Goal: Find specific page/section: Find specific page/section

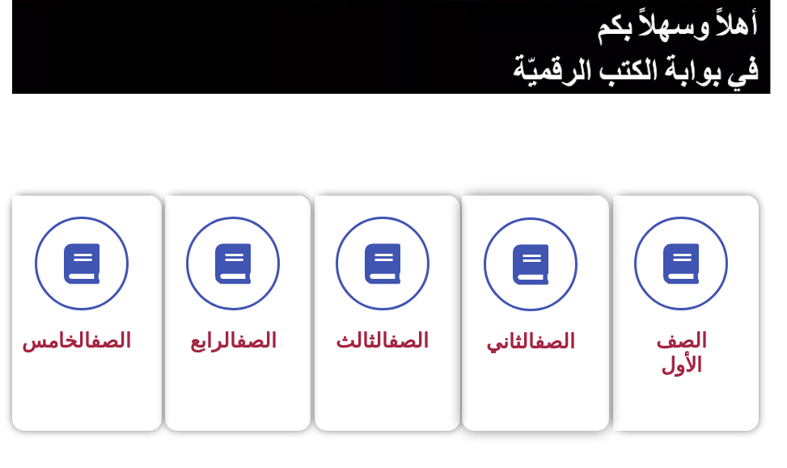
scroll to position [323, 0]
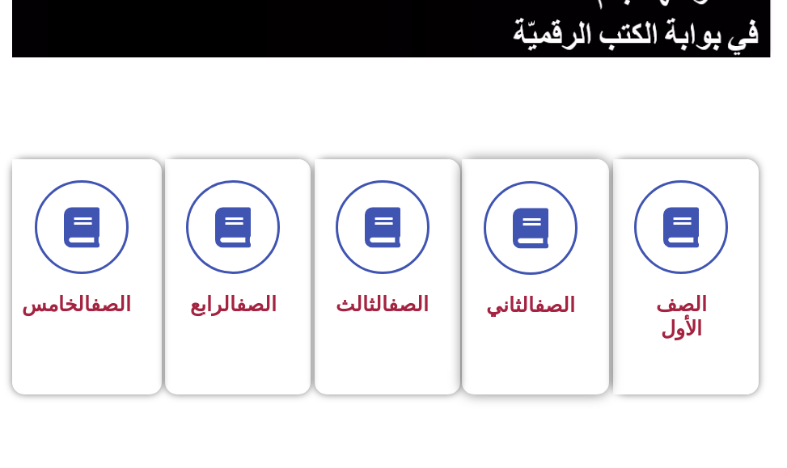
click at [550, 280] on div "الصف الثاني" at bounding box center [530, 253] width 94 height 145
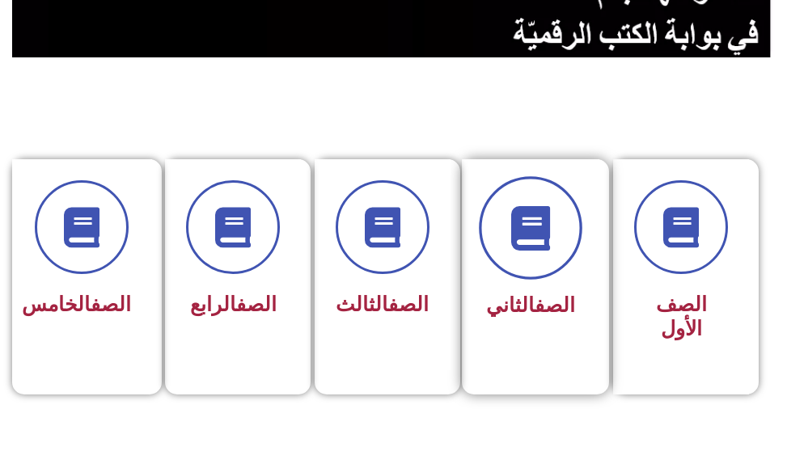
click at [525, 253] on span at bounding box center [530, 227] width 103 height 103
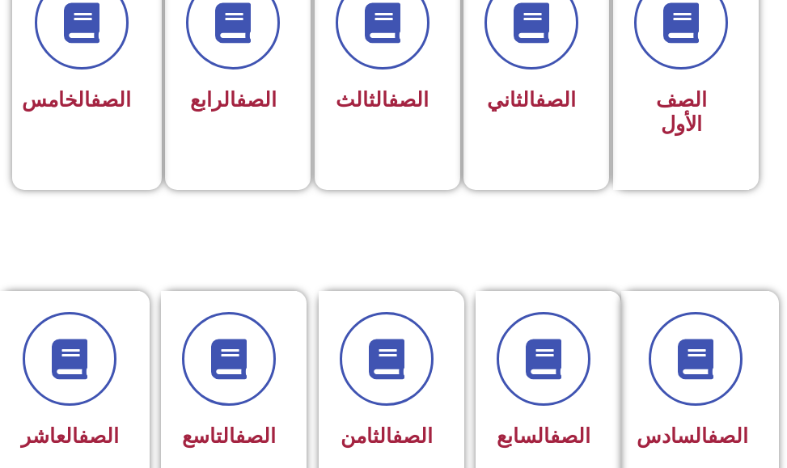
scroll to position [566, 0]
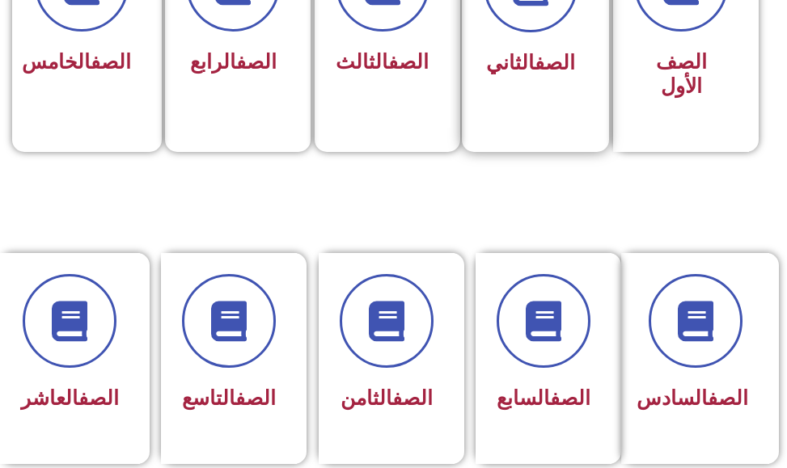
click at [533, 38] on div "الصف الثاني" at bounding box center [530, 11] width 94 height 145
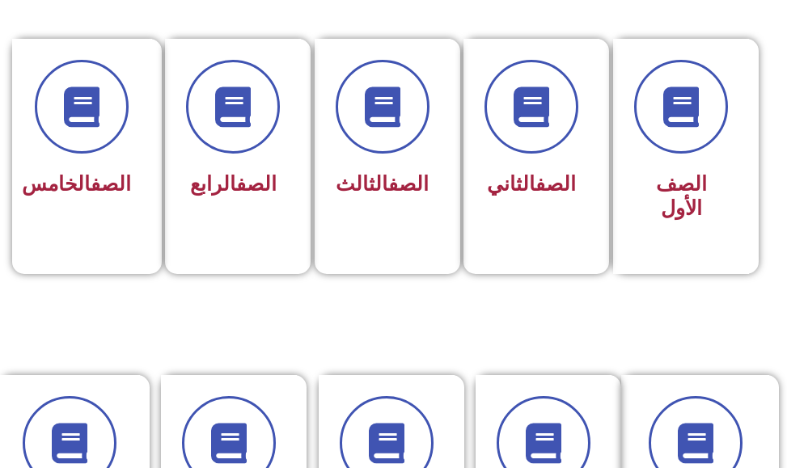
scroll to position [404, 0]
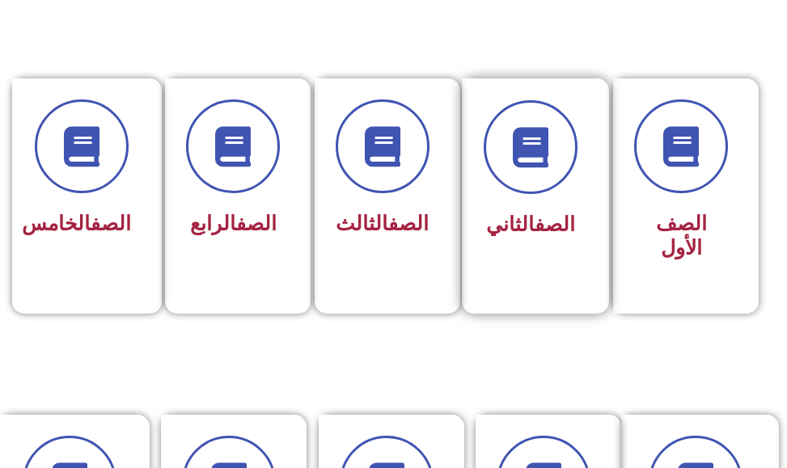
drag, startPoint x: 535, startPoint y: 141, endPoint x: 501, endPoint y: 255, distance: 118.2
click at [534, 150] on icon at bounding box center [530, 147] width 40 height 40
click at [525, 226] on span "الصف الثاني" at bounding box center [530, 224] width 89 height 23
click at [526, 218] on span "الصف الثاني" at bounding box center [530, 224] width 89 height 23
click at [534, 213] on link "الصف" at bounding box center [554, 224] width 40 height 23
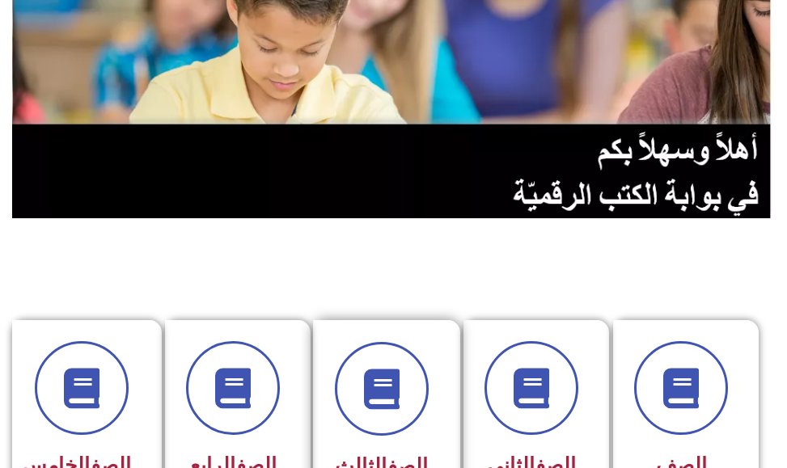
scroll to position [243, 0]
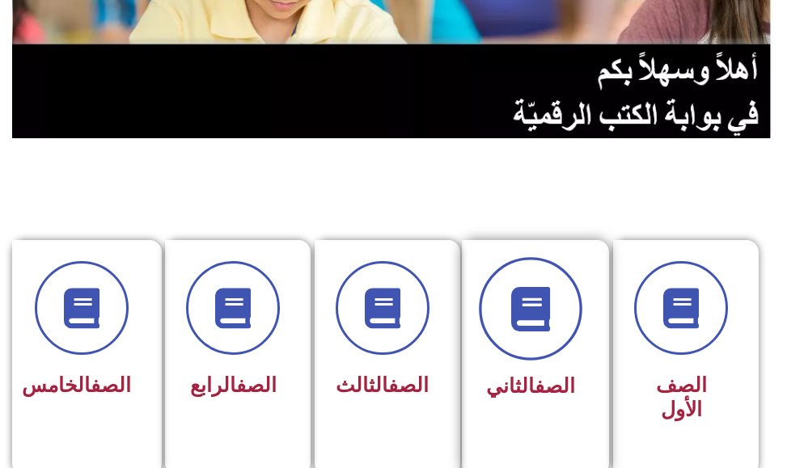
click at [540, 302] on icon at bounding box center [530, 308] width 44 height 44
click at [538, 336] on span at bounding box center [530, 308] width 103 height 103
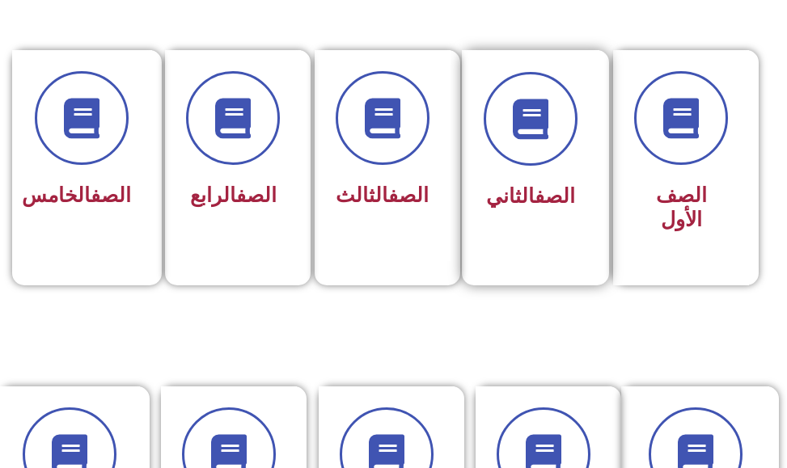
scroll to position [404, 0]
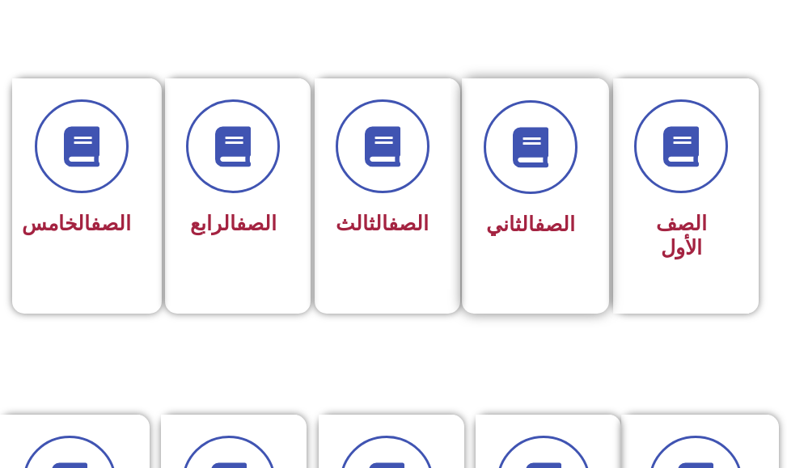
click at [510, 195] on div "الصف الثاني" at bounding box center [530, 172] width 94 height 145
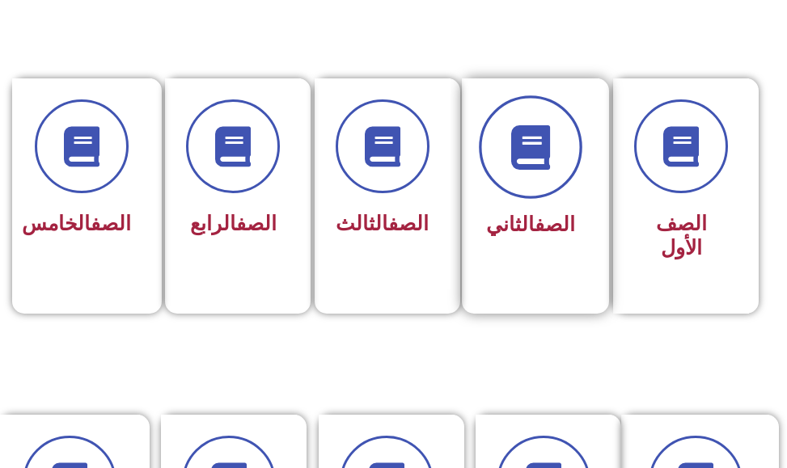
click at [523, 180] on span at bounding box center [530, 146] width 103 height 103
click at [524, 179] on span at bounding box center [530, 146] width 103 height 103
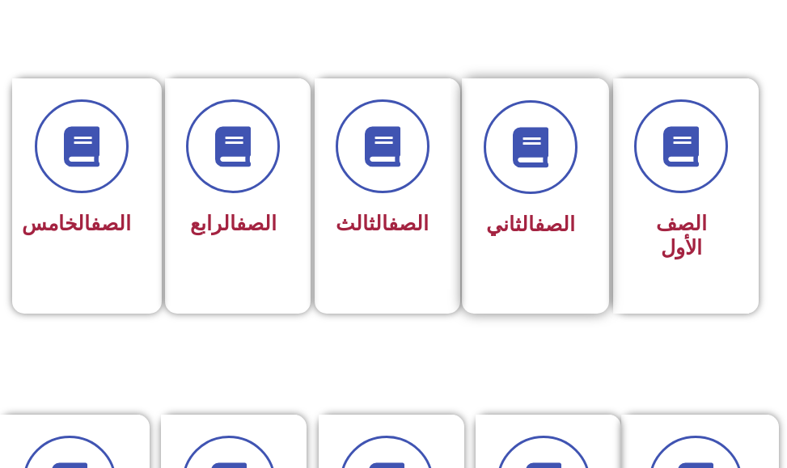
drag, startPoint x: 524, startPoint y: 177, endPoint x: 540, endPoint y: 210, distance: 36.9
click at [534, 194] on span at bounding box center [530, 147] width 94 height 94
click at [540, 215] on link "الصف" at bounding box center [554, 224] width 40 height 23
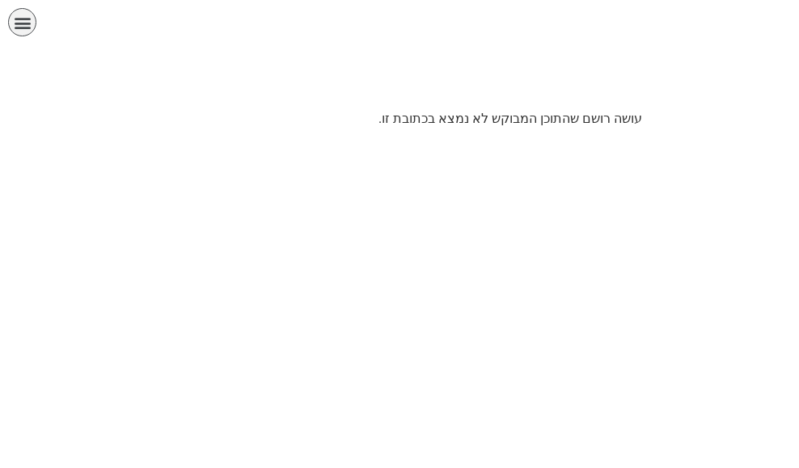
click at [546, 140] on html "الصفحة الرئيسية الصف الأول الصف الثاني الصف الثالث الصف الرابع الصف الخامس الصف…" at bounding box center [399, 70] width 799 height 140
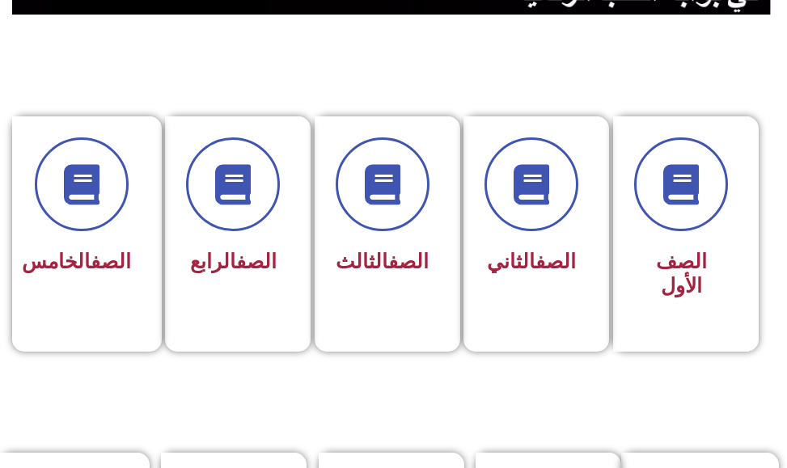
scroll to position [404, 0]
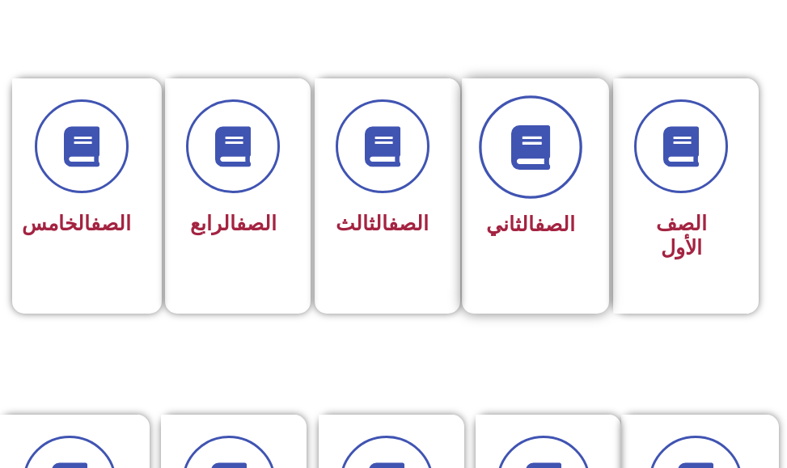
click at [542, 164] on icon at bounding box center [530, 146] width 44 height 44
click at [527, 171] on span at bounding box center [530, 146] width 103 height 103
click at [535, 173] on span at bounding box center [530, 146] width 103 height 103
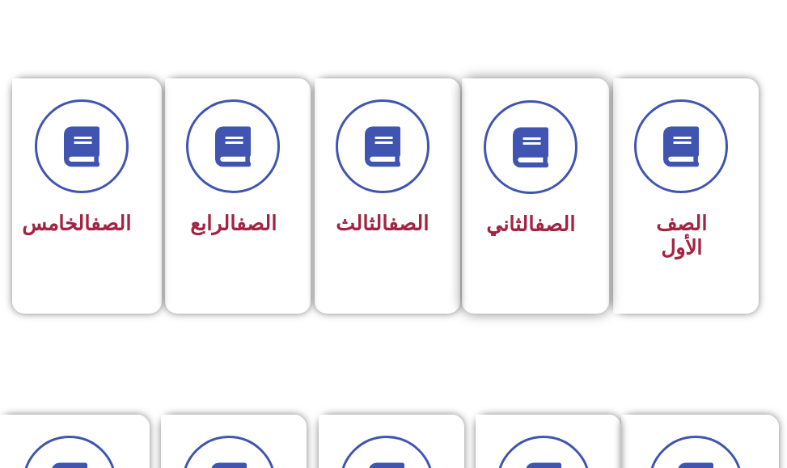
click at [525, 217] on span "الصف الثاني" at bounding box center [530, 224] width 89 height 23
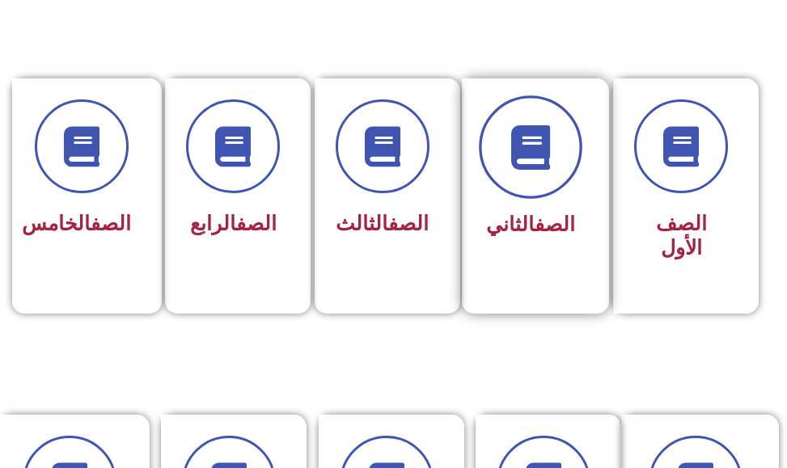
click at [540, 153] on icon at bounding box center [530, 146] width 44 height 44
drag, startPoint x: 538, startPoint y: 154, endPoint x: 514, endPoint y: 175, distance: 32.1
click at [538, 155] on icon at bounding box center [530, 146] width 44 height 44
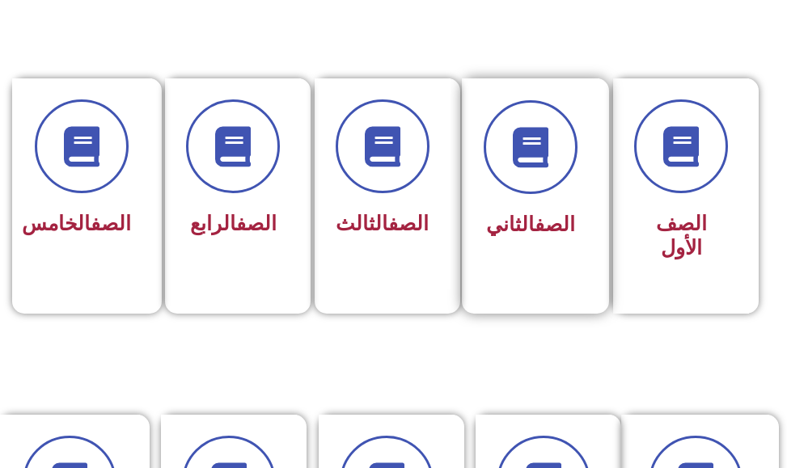
click at [534, 221] on link "الصف" at bounding box center [554, 224] width 40 height 23
click at [546, 192] on div at bounding box center [530, 147] width 94 height 94
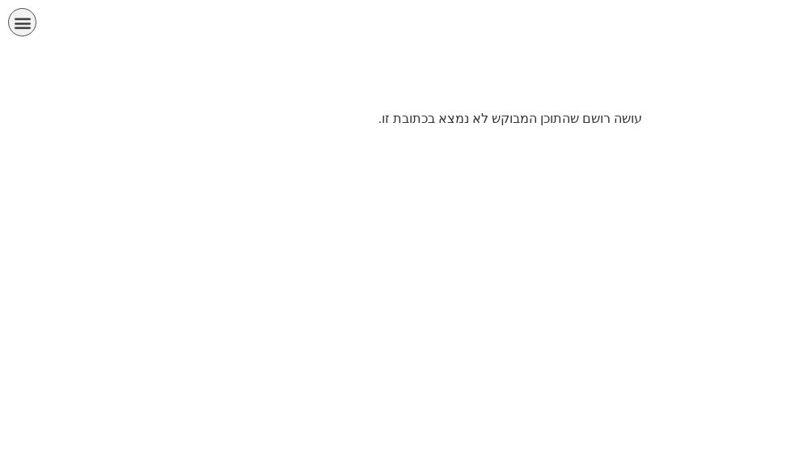
click at [542, 121] on p "עושה רושם שהתוכן המבוקש לא נמצא בכתובת זו." at bounding box center [399, 118] width 485 height 19
drag, startPoint x: 437, startPoint y: 131, endPoint x: 434, endPoint y: 115, distance: 16.3
click at [435, 116] on html "الصفحة الرئيسية الصف الأول الصف الثاني الصف الثالث الصف الرابع الصف الخامس الصف…" at bounding box center [399, 70] width 799 height 140
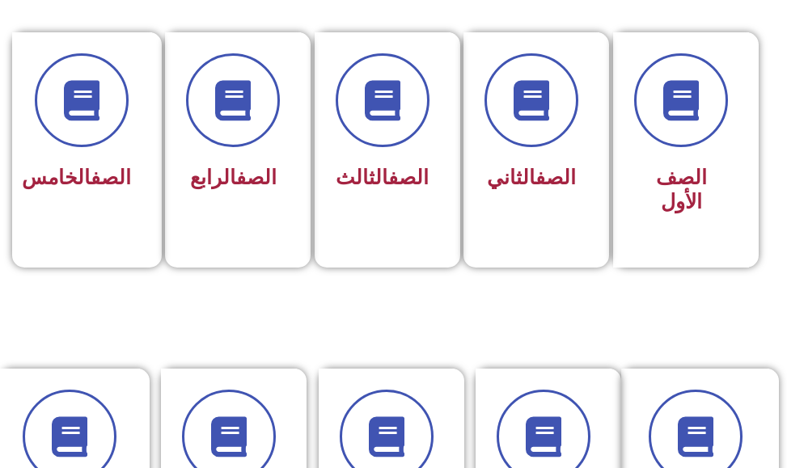
scroll to position [485, 0]
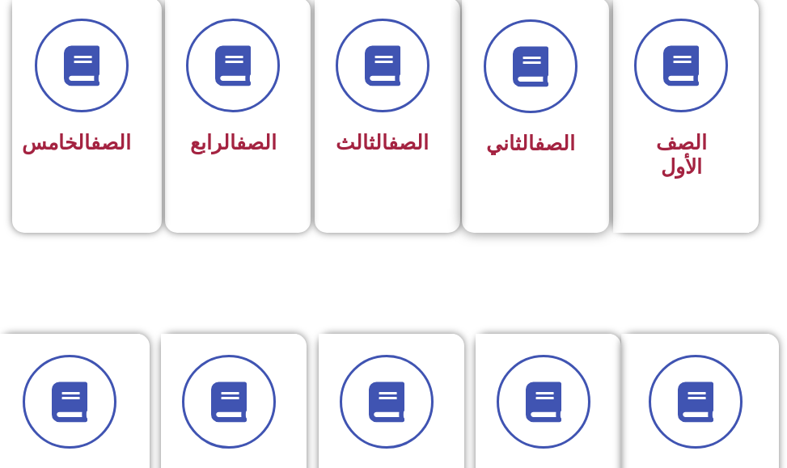
click at [547, 112] on div at bounding box center [530, 66] width 94 height 94
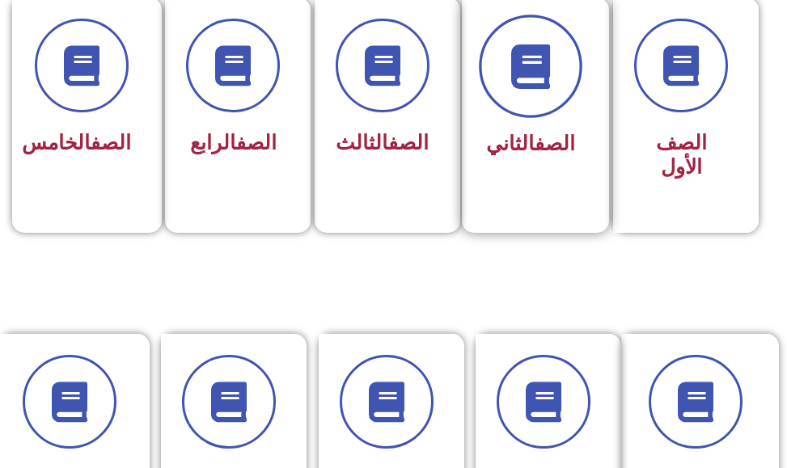
click at [537, 91] on span at bounding box center [530, 66] width 103 height 103
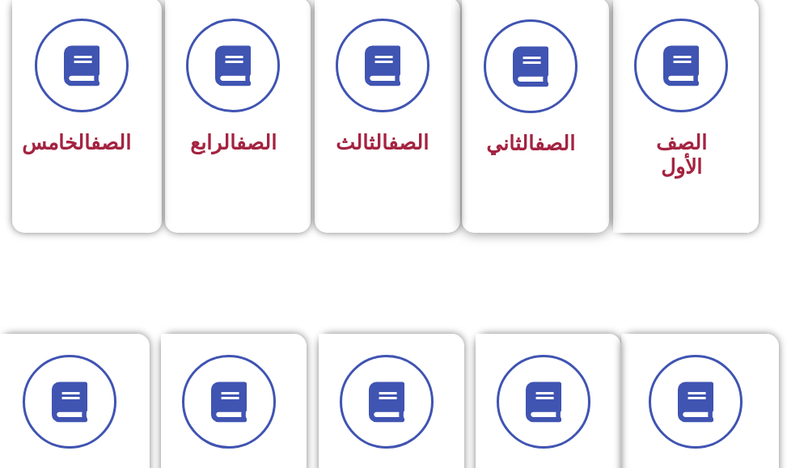
click at [541, 130] on div "الصف الثاني" at bounding box center [530, 144] width 94 height 39
click at [546, 150] on link "الصف" at bounding box center [554, 143] width 40 height 23
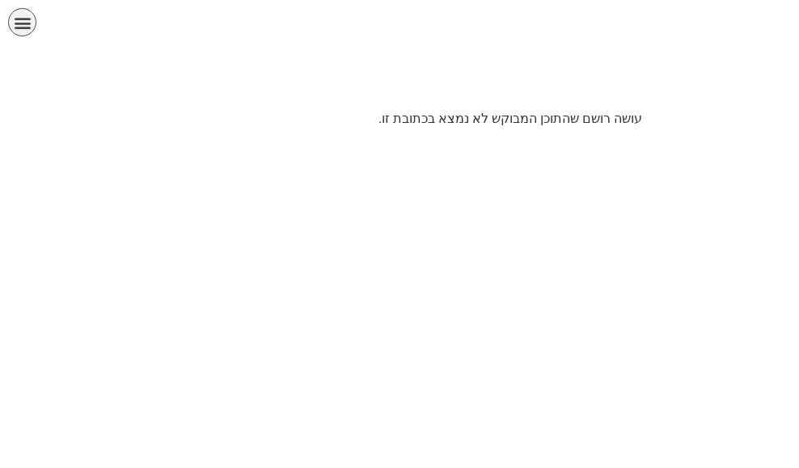
click at [498, 116] on p "עושה רושם שהתוכן המבוקש לא נמצא בכתובת זו." at bounding box center [399, 118] width 485 height 19
click at [501, 123] on p "עושה רושם שהתוכן המבוקש לא נמצא בכתובת זו." at bounding box center [399, 118] width 485 height 19
click at [481, 130] on html "الصفحة الرئيسية الصف الأول الصف الثاني الصف الثالث الصف الرابع الصف الخامس الصف…" at bounding box center [399, 70] width 799 height 140
drag, startPoint x: 483, startPoint y: 124, endPoint x: 462, endPoint y: 95, distance: 35.9
click at [479, 120] on p "עושה רושם שהתוכן המבוקש לא נמצא בכתובת זו." at bounding box center [399, 118] width 485 height 19
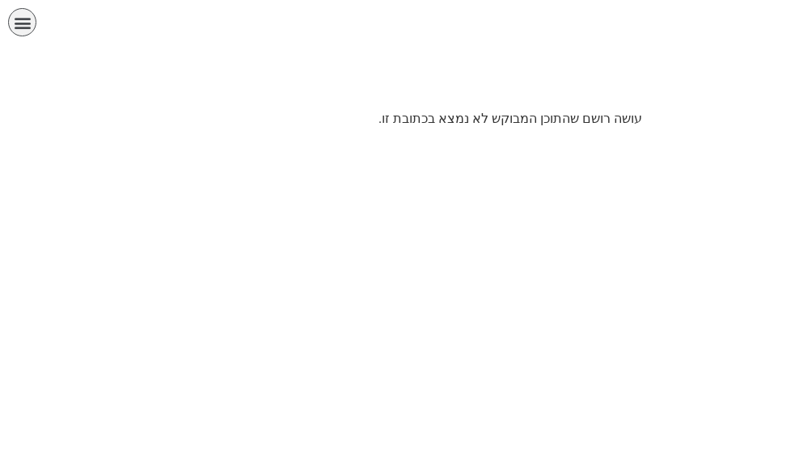
click at [498, 120] on p "עושה רושם שהתוכן המבוקש לא נמצא בכתובת זו." at bounding box center [399, 118] width 485 height 19
click at [370, 127] on p "עושה רושם שהתוכן המבוקש לא נמצא בכתובת זו." at bounding box center [399, 118] width 485 height 19
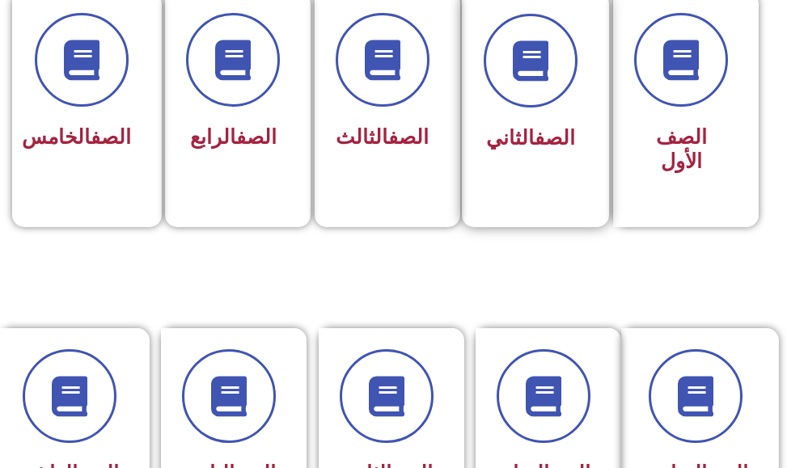
scroll to position [404, 0]
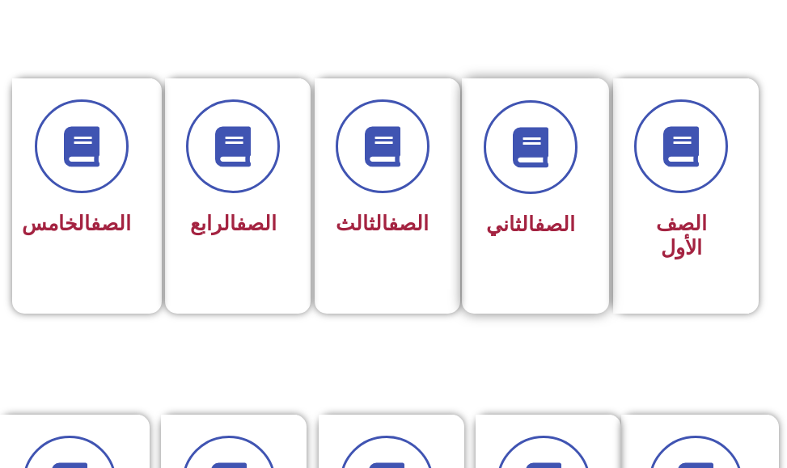
drag, startPoint x: 521, startPoint y: 169, endPoint x: 491, endPoint y: 192, distance: 37.5
click at [517, 171] on span at bounding box center [530, 147] width 94 height 94
